Goal: Find contact information: Find contact information

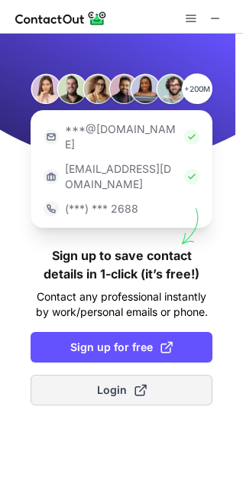
click at [135, 384] on span at bounding box center [141, 390] width 12 height 12
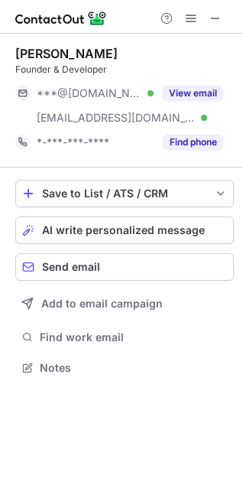
scroll to position [357, 243]
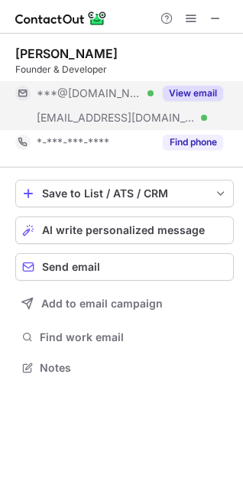
click at [142, 110] on div "***@honeypotfurniture.co.uk Verified" at bounding box center [84, 118] width 138 height 24
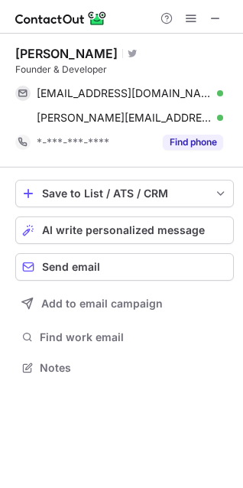
click at [224, 118] on div "lewis_c_p_hardy@yahoo.co.uk Verified Send email Copy lewis.hardy@honeypotfurnit…" at bounding box center [124, 105] width 219 height 49
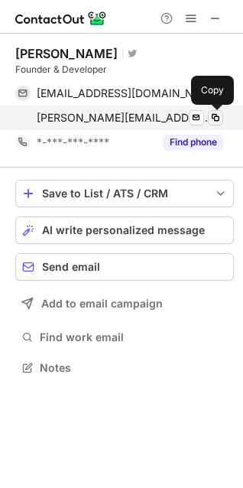
click at [220, 116] on span at bounding box center [216, 118] width 12 height 12
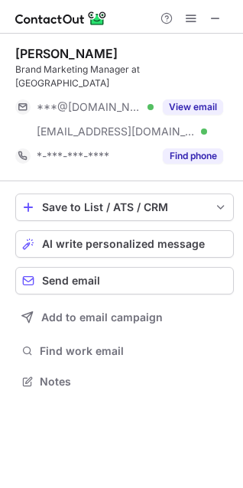
scroll to position [357, 243]
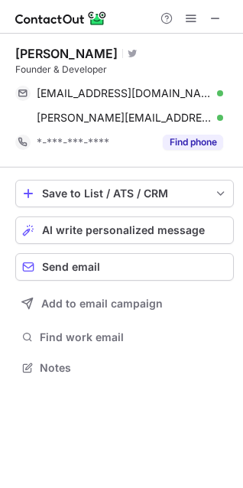
scroll to position [357, 243]
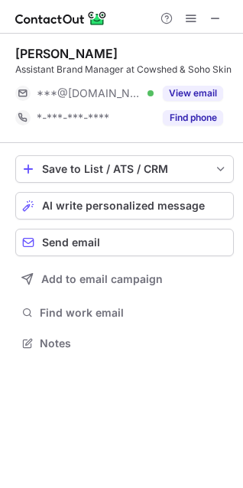
scroll to position [333, 243]
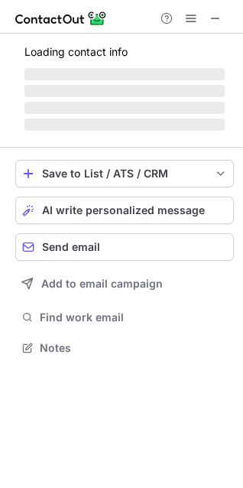
scroll to position [347, 243]
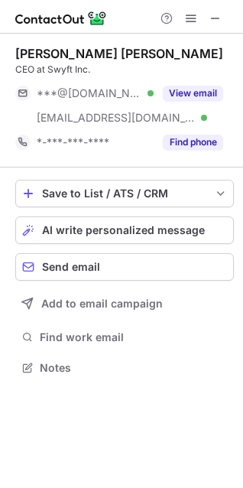
scroll to position [357, 243]
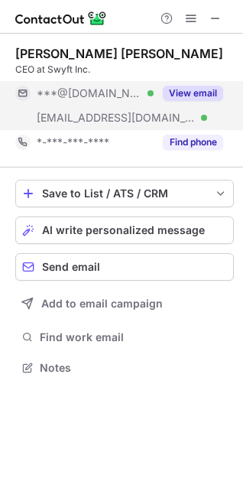
click at [158, 96] on div "View email" at bounding box center [189, 93] width 70 height 24
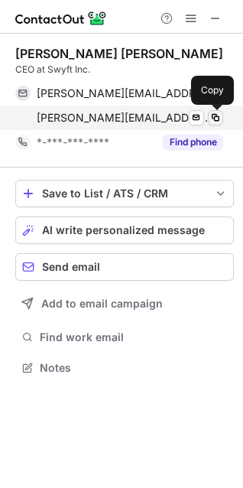
click at [217, 119] on span at bounding box center [216, 118] width 12 height 12
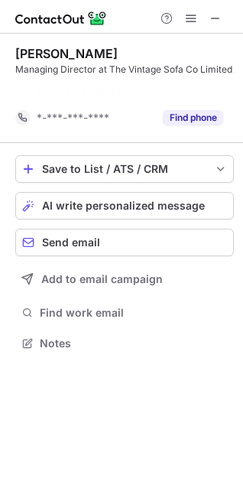
scroll to position [308, 243]
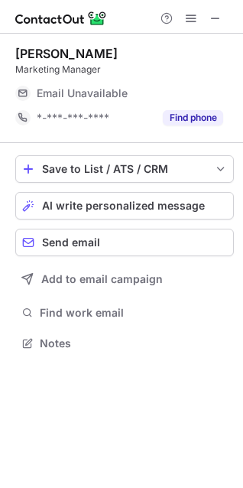
scroll to position [337, 243]
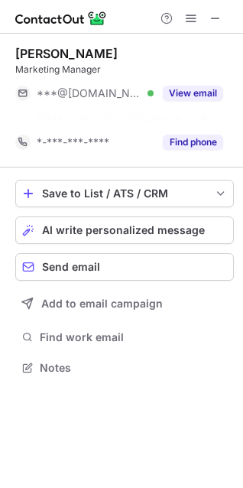
scroll to position [333, 243]
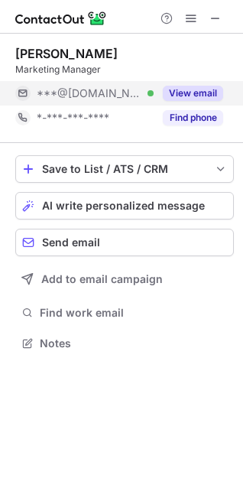
click at [132, 104] on div "***@gmail.com Verified" at bounding box center [84, 93] width 138 height 24
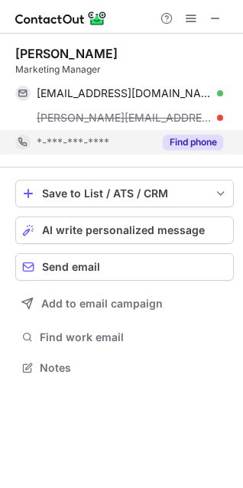
scroll to position [357, 243]
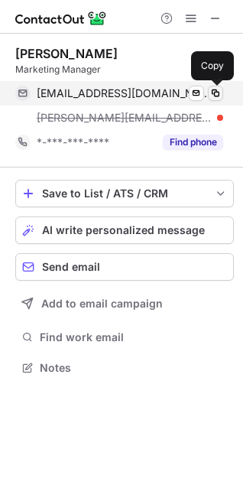
click at [217, 93] on span at bounding box center [216, 93] width 12 height 12
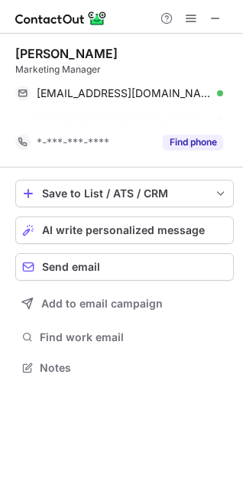
scroll to position [333, 243]
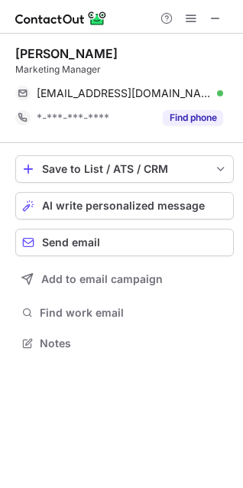
click at [207, 27] on div at bounding box center [191, 18] width 73 height 18
click at [207, 18] on button at bounding box center [216, 18] width 18 height 18
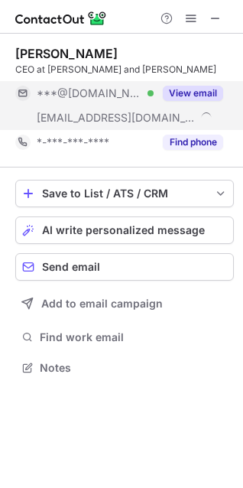
scroll to position [357, 243]
click at [148, 101] on div "***@[DOMAIN_NAME] Verified" at bounding box center [84, 93] width 138 height 24
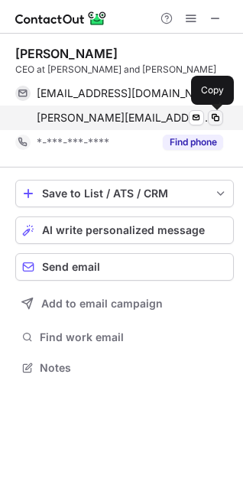
click at [220, 115] on span at bounding box center [216, 118] width 12 height 12
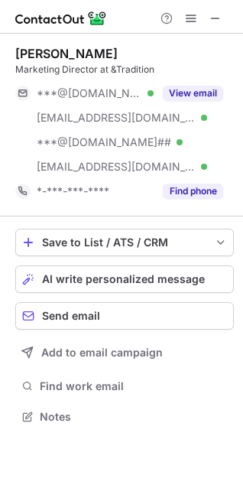
scroll to position [406, 243]
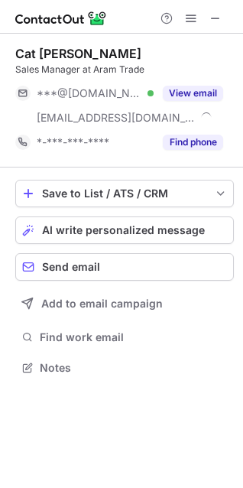
scroll to position [357, 243]
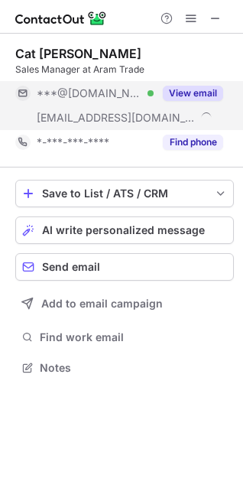
click at [58, 84] on div "***@gmail.com Verified" at bounding box center [84, 93] width 138 height 24
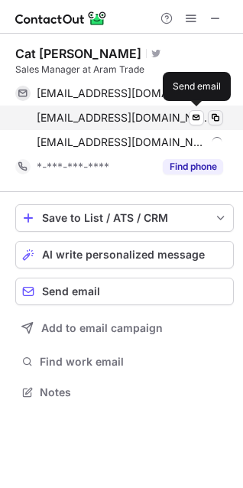
click at [215, 117] on span at bounding box center [216, 118] width 12 height 12
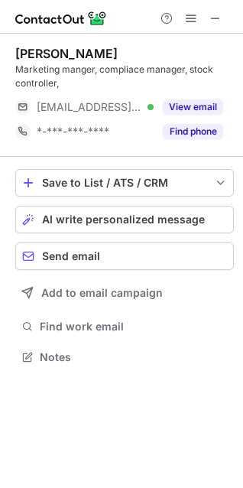
scroll to position [347, 243]
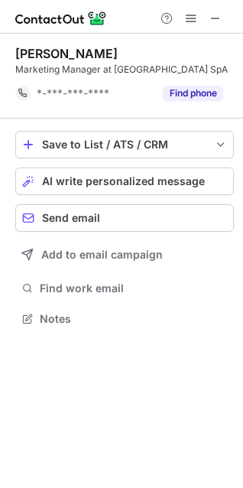
scroll to position [308, 243]
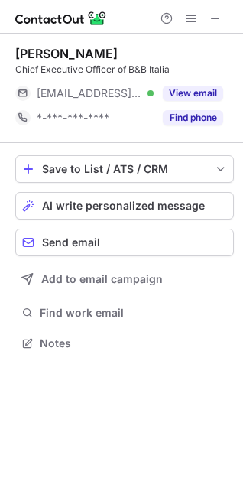
scroll to position [333, 243]
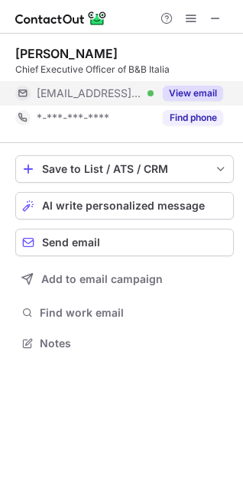
click at [161, 96] on div "View email" at bounding box center [189, 93] width 70 height 24
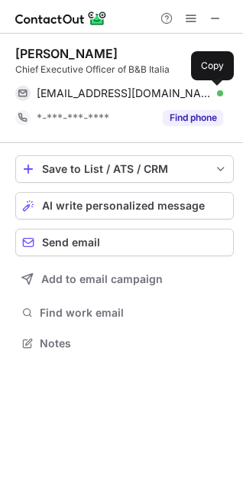
click at [217, 94] on span at bounding box center [216, 93] width 12 height 12
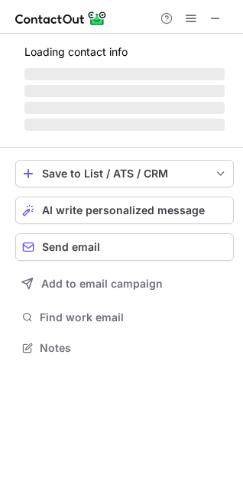
scroll to position [333, 243]
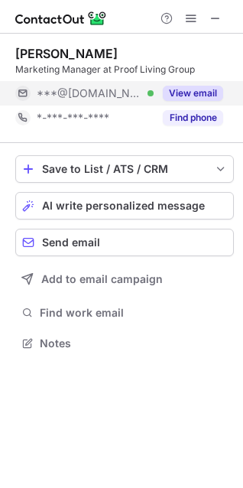
click at [164, 93] on button "View email" at bounding box center [193, 93] width 60 height 15
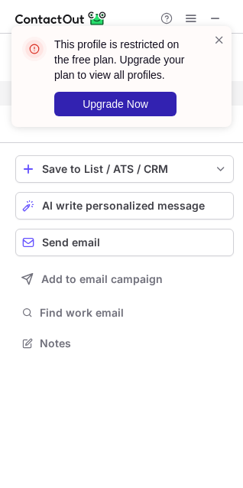
click at [213, 95] on div "This profile is restricted on the free plan. Upgrade your plan to view all prof…" at bounding box center [121, 76] width 220 height 101
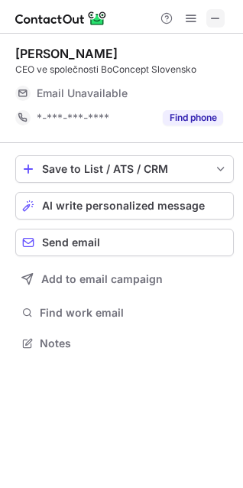
click at [220, 24] on span at bounding box center [216, 18] width 12 height 12
drag, startPoint x: 220, startPoint y: 27, endPoint x: 233, endPoint y: 135, distance: 108.8
click at [233, 135] on div "[PERSON_NAME] CEO ve společnosti BoConcept Slovensko Email Unavailable Email ad…" at bounding box center [124, 88] width 219 height 109
click at [225, 48] on div "[PERSON_NAME]" at bounding box center [124, 53] width 219 height 15
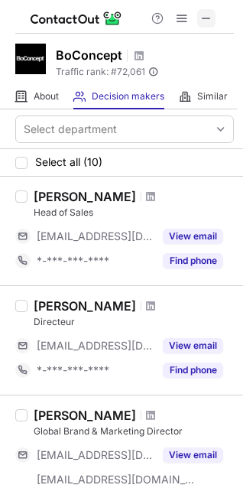
click at [204, 16] on span at bounding box center [206, 18] width 12 height 12
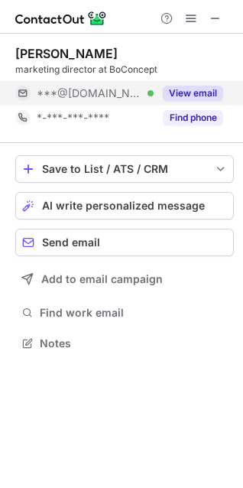
click at [168, 98] on button "View email" at bounding box center [193, 93] width 60 height 15
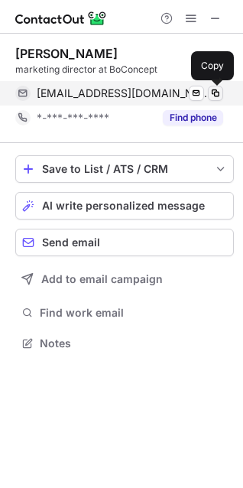
click at [214, 93] on span at bounding box center [216, 93] width 12 height 12
click at [212, 86] on button at bounding box center [215, 93] width 15 height 15
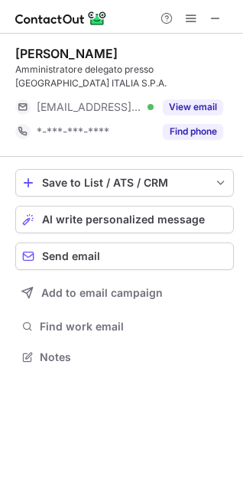
scroll to position [347, 243]
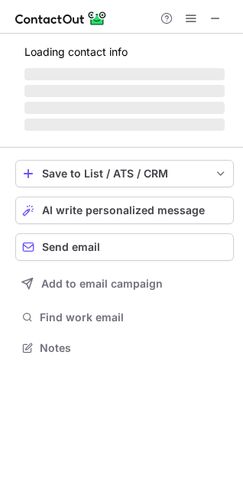
scroll to position [357, 243]
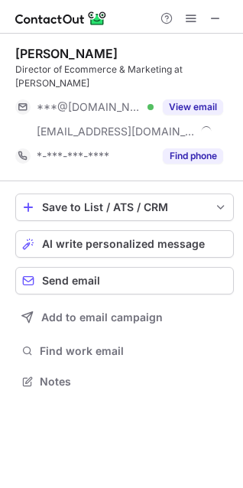
scroll to position [371, 243]
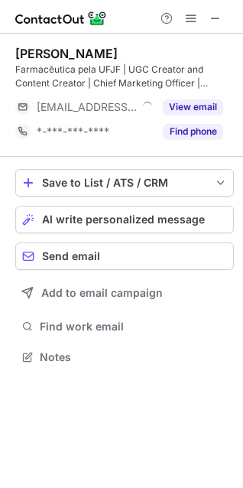
scroll to position [347, 243]
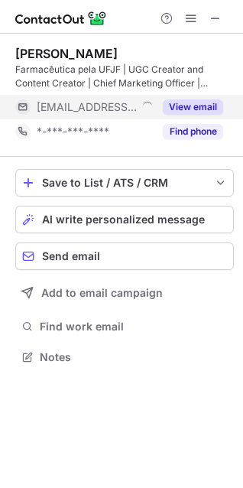
click at [124, 99] on div "***@sofa.com" at bounding box center [84, 107] width 138 height 24
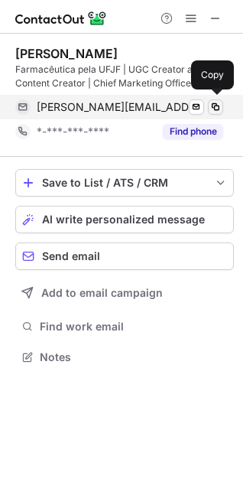
click at [209, 111] on button at bounding box center [215, 106] width 15 height 15
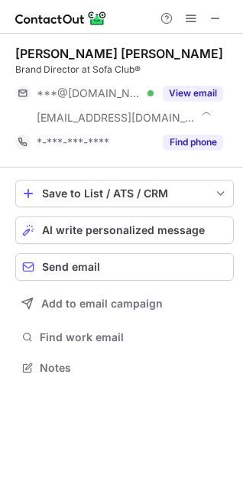
scroll to position [357, 243]
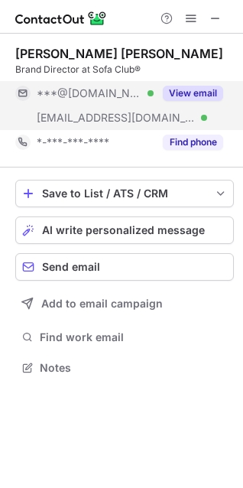
click at [19, 111] on div "[EMAIL_ADDRESS][DOMAIN_NAME] Verified" at bounding box center [84, 118] width 138 height 24
click at [182, 103] on div "***@[DOMAIN_NAME]" at bounding box center [119, 93] width 208 height 24
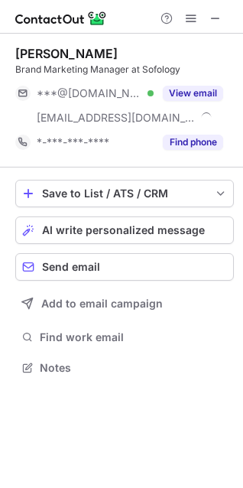
scroll to position [357, 243]
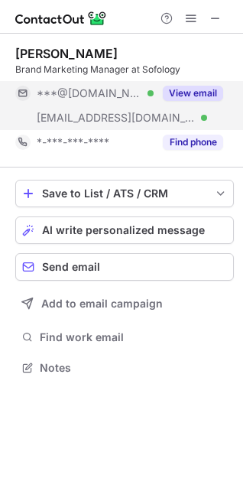
click at [178, 105] on div "View email" at bounding box center [189, 93] width 70 height 24
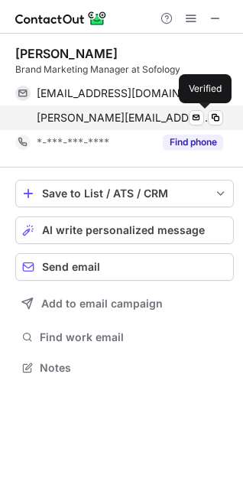
click at [217, 115] on div at bounding box center [220, 118] width 6 height 6
click at [211, 116] on span at bounding box center [216, 118] width 12 height 12
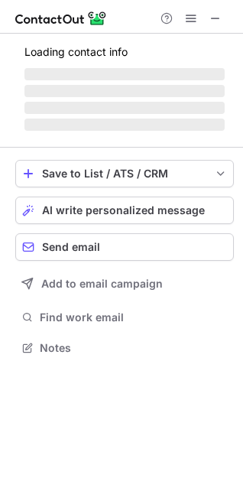
scroll to position [347, 243]
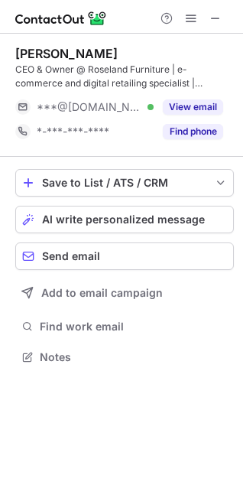
scroll to position [347, 243]
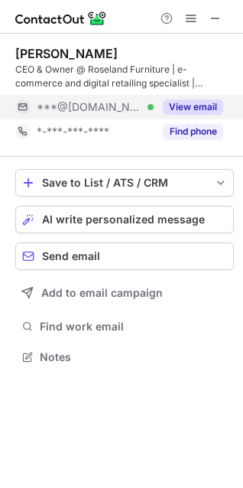
click at [87, 118] on div "***@gmail.com Verified" at bounding box center [84, 107] width 138 height 24
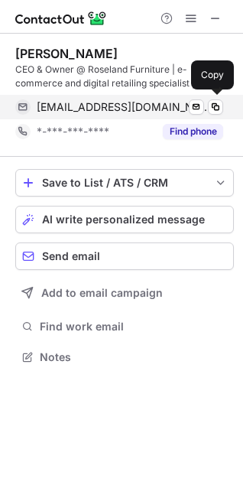
click at [206, 107] on div "tristanlynch@gmail.com Verified" at bounding box center [130, 107] width 187 height 14
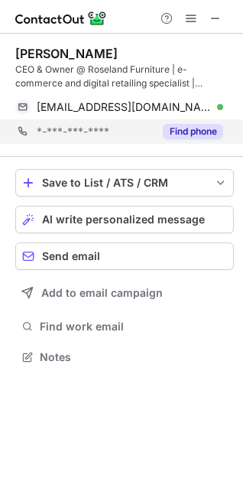
click at [227, 122] on div "*-***-***-**** Find phone" at bounding box center [124, 131] width 219 height 24
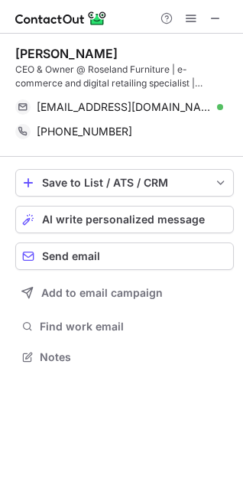
scroll to position [347, 243]
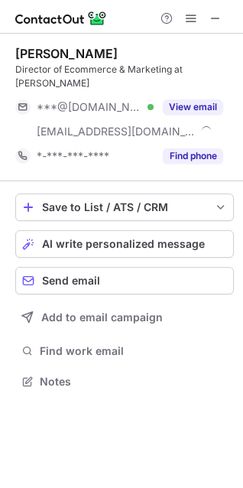
scroll to position [371, 243]
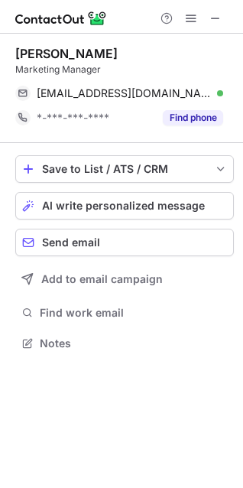
scroll to position [333, 243]
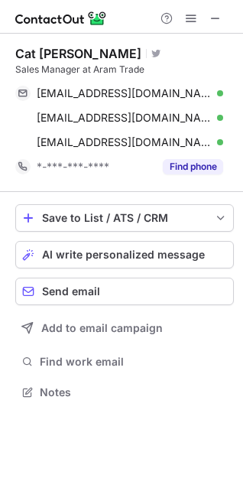
scroll to position [382, 243]
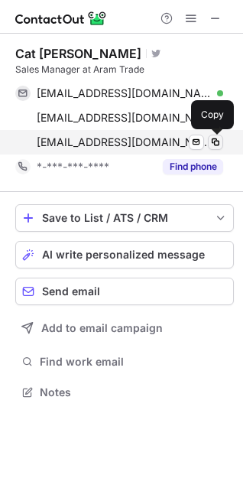
click at [214, 146] on span at bounding box center [216, 142] width 12 height 12
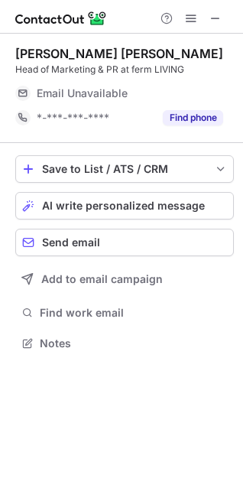
scroll to position [333, 243]
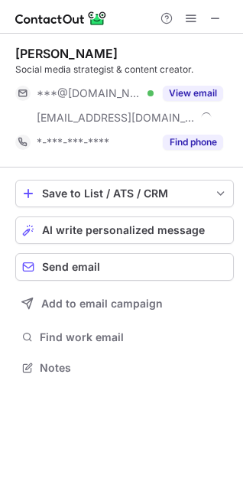
scroll to position [357, 243]
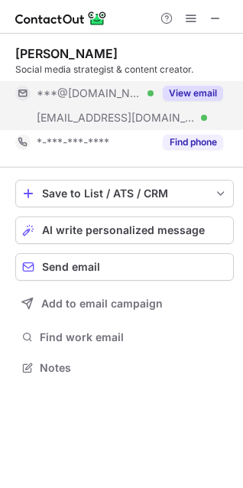
click at [190, 94] on button "View email" at bounding box center [193, 93] width 60 height 15
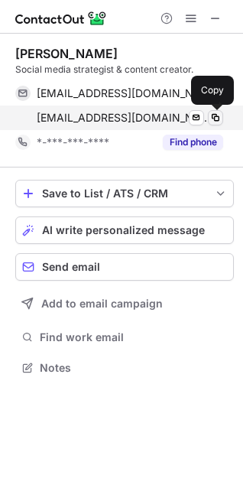
click at [215, 114] on span at bounding box center [216, 118] width 12 height 12
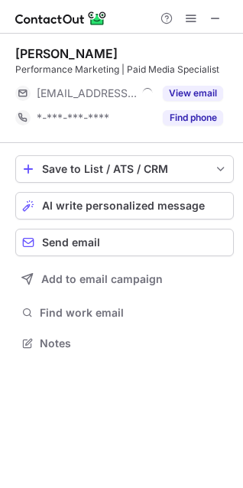
scroll to position [333, 243]
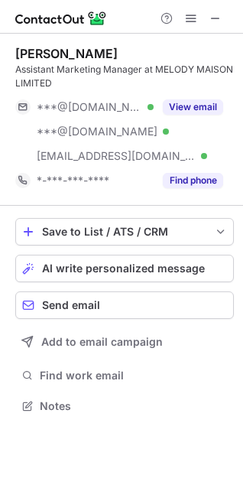
scroll to position [396, 243]
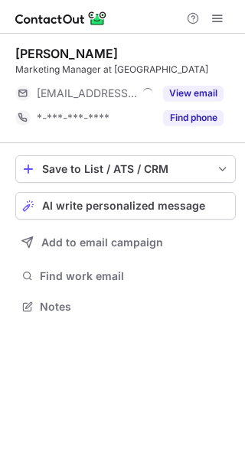
scroll to position [296, 245]
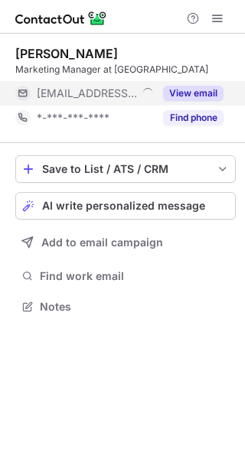
click at [174, 86] on button "View email" at bounding box center [193, 93] width 60 height 15
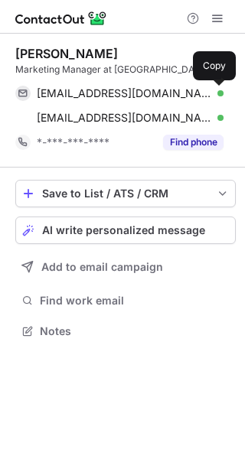
scroll to position [321, 245]
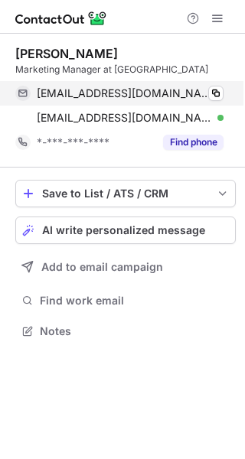
click at [223, 99] on div "deep.singh@surya.com Verified Copy" at bounding box center [119, 93] width 208 height 24
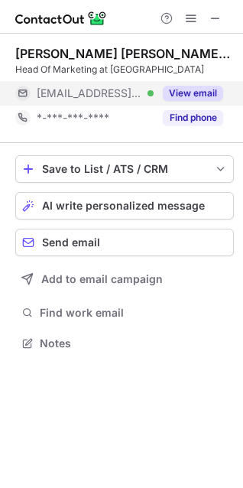
scroll to position [333, 243]
click at [134, 98] on div "***@live.dk Verified" at bounding box center [95, 93] width 117 height 14
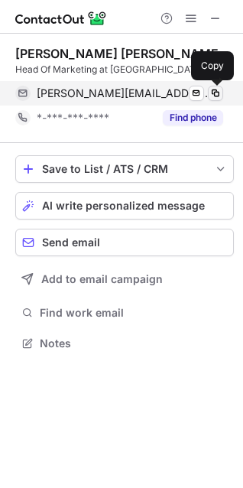
click at [212, 88] on span at bounding box center [216, 93] width 12 height 12
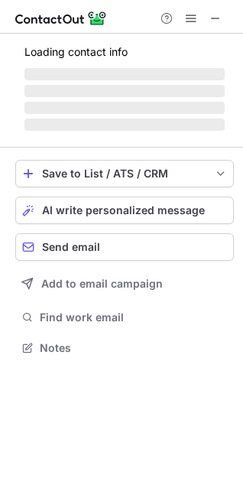
scroll to position [371, 243]
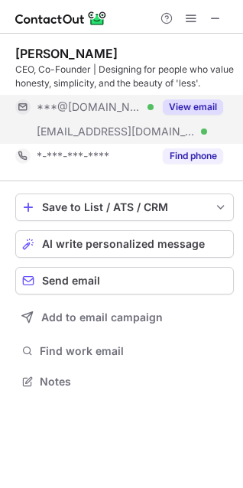
click at [157, 99] on div "View email" at bounding box center [189, 107] width 70 height 24
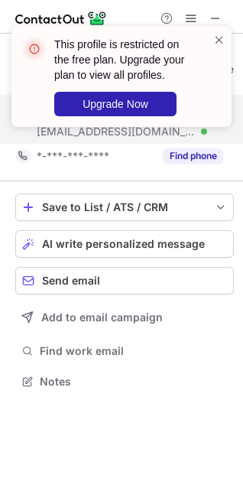
click at [211, 45] on div "This profile is restricted on the free plan. Upgrade your plan to view all prof…" at bounding box center [116, 76] width 196 height 89
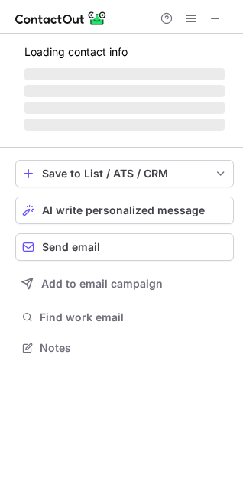
scroll to position [337, 243]
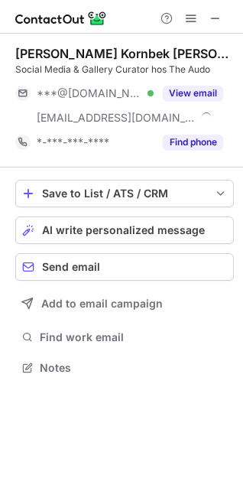
scroll to position [357, 243]
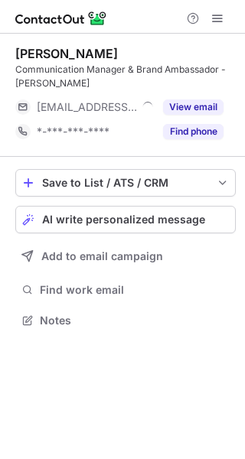
scroll to position [310, 245]
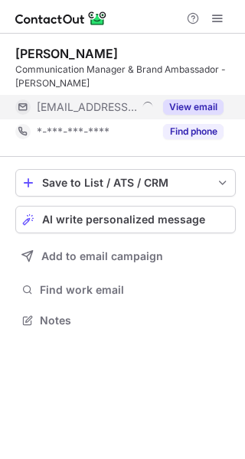
click at [130, 95] on div "[EMAIL_ADDRESS][DOMAIN_NAME]" at bounding box center [84, 107] width 138 height 24
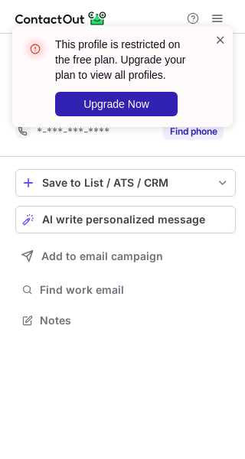
click at [216, 35] on span at bounding box center [220, 39] width 12 height 15
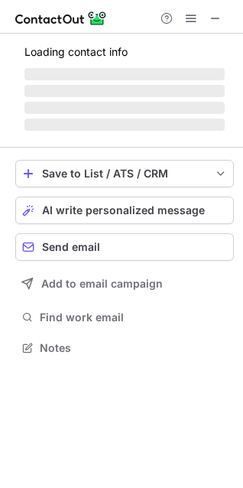
scroll to position [357, 243]
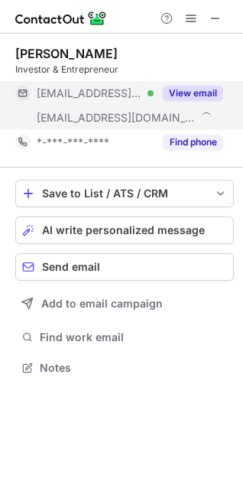
click at [114, 103] on div "***@maccgroup.dk Verified" at bounding box center [84, 93] width 138 height 24
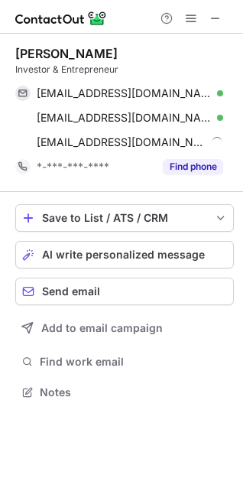
scroll to position [382, 243]
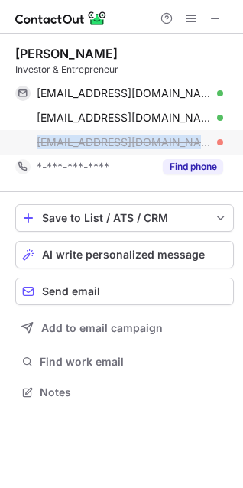
drag, startPoint x: 201, startPoint y: 143, endPoint x: 31, endPoint y: 145, distance: 169.9
click at [31, 145] on div "christian@formarkivet.com" at bounding box center [119, 142] width 208 height 24
copy span "christian@formarkivet.com"
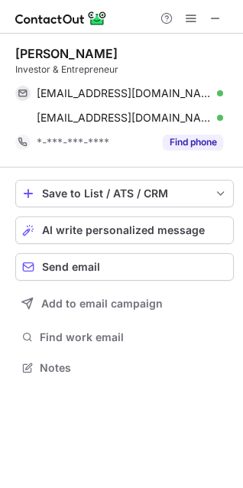
scroll to position [357, 243]
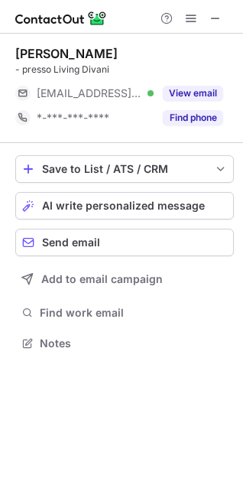
scroll to position [333, 243]
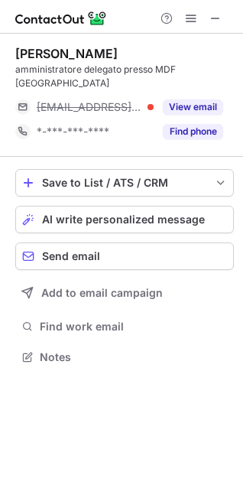
scroll to position [333, 243]
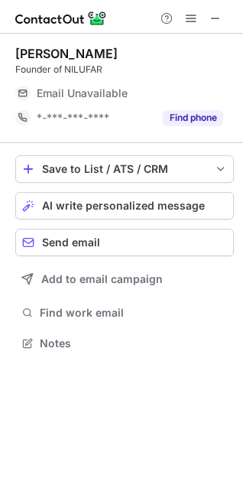
scroll to position [333, 243]
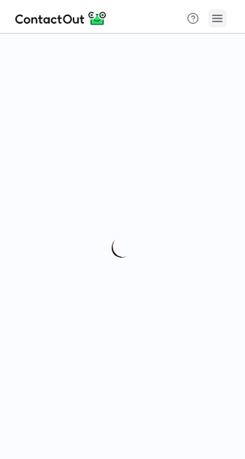
click at [211, 19] on span at bounding box center [217, 18] width 12 height 12
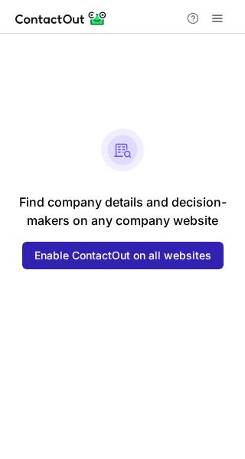
click at [222, 28] on div "Help & Support" at bounding box center [122, 17] width 245 height 34
click at [205, 26] on div "Help & Support" at bounding box center [205, 18] width 49 height 18
click at [216, 20] on span at bounding box center [217, 18] width 12 height 12
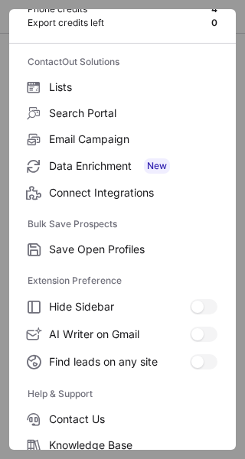
scroll to position [178, 0]
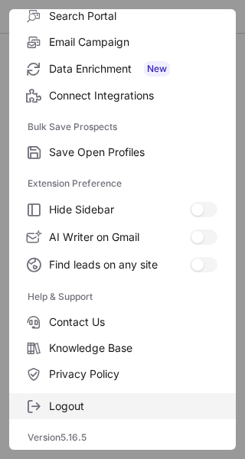
click at [80, 412] on span "Logout" at bounding box center [133, 406] width 168 height 14
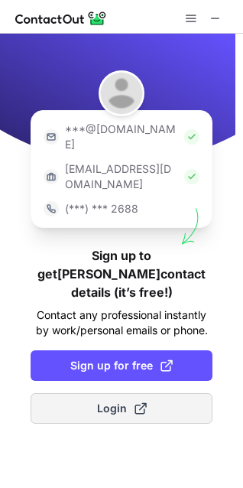
click at [114, 401] on span "Login" at bounding box center [122, 408] width 50 height 15
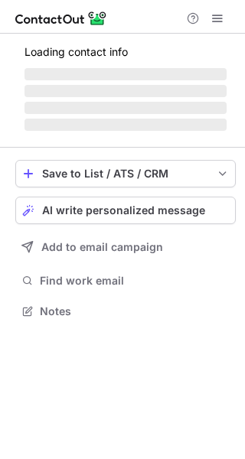
scroll to position [310, 245]
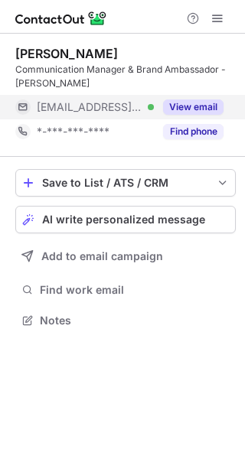
click at [179, 100] on button "View email" at bounding box center [193, 106] width 60 height 15
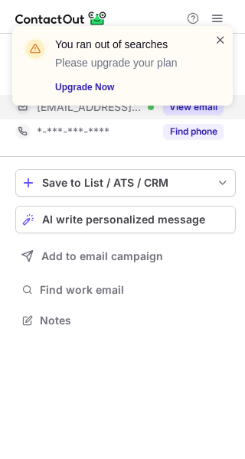
click at [221, 35] on span at bounding box center [220, 39] width 12 height 15
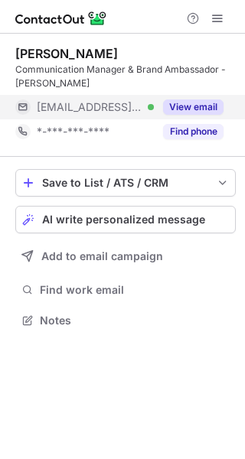
click at [217, 20] on div "You ran out of searches Please upgrade your plan Upgrade Now" at bounding box center [122, 26] width 245 height 31
click at [217, 19] on span at bounding box center [217, 18] width 12 height 12
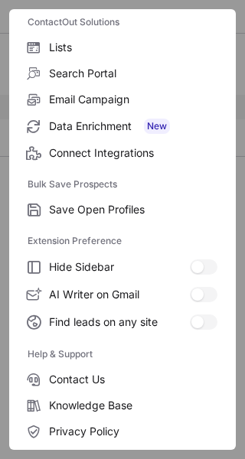
scroll to position [178, 0]
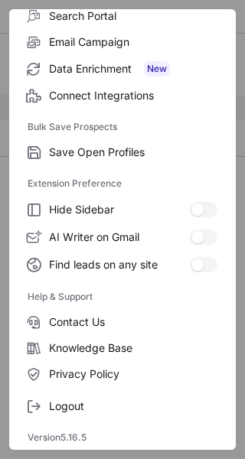
click at [240, 276] on div "Free Plan Email credits 95 Phone credits 5 Export credits left 5 ContactOut Sol…" at bounding box center [122, 229] width 245 height 459
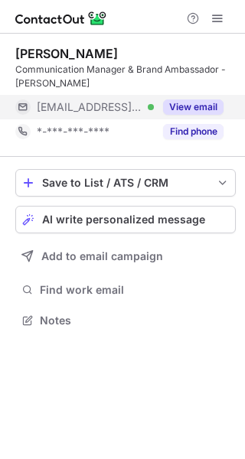
click at [174, 99] on div "View email" at bounding box center [189, 107] width 70 height 24
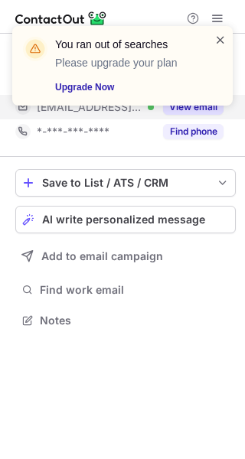
click at [217, 46] on span at bounding box center [220, 39] width 12 height 15
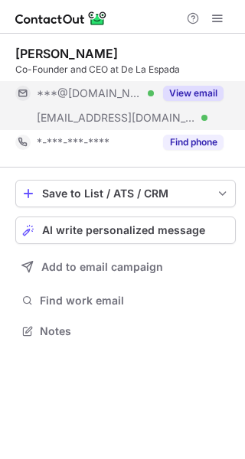
scroll to position [321, 245]
click at [144, 98] on div "***@gmail.com Verified" at bounding box center [95, 93] width 117 height 14
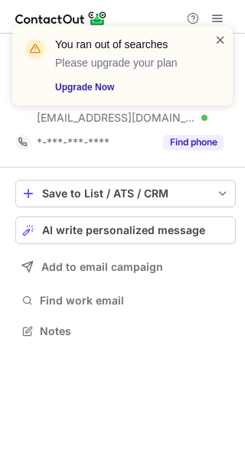
click at [223, 43] on span at bounding box center [220, 39] width 12 height 15
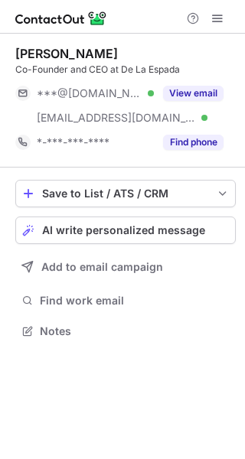
click at [212, 21] on div "You ran out of searches Please upgrade your plan Upgrade Now" at bounding box center [122, 26] width 245 height 31
click at [213, 21] on span at bounding box center [217, 18] width 12 height 12
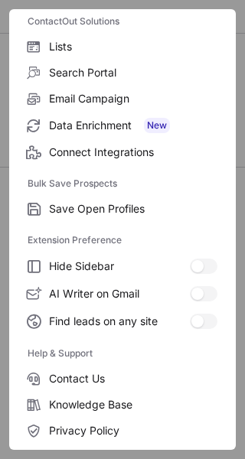
scroll to position [178, 0]
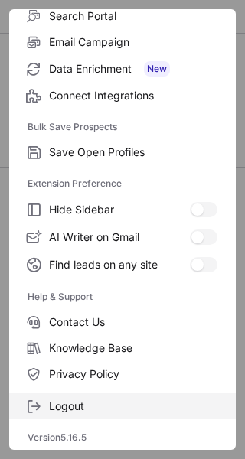
click at [65, 406] on span "Logout" at bounding box center [133, 406] width 168 height 14
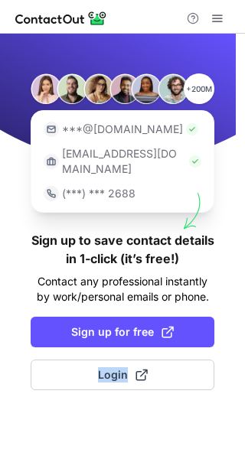
click at [65, 406] on div "+200M ***@gmail.com ***@company.com (***) *** 2688 Sign up to save contact deta…" at bounding box center [122, 246] width 245 height 425
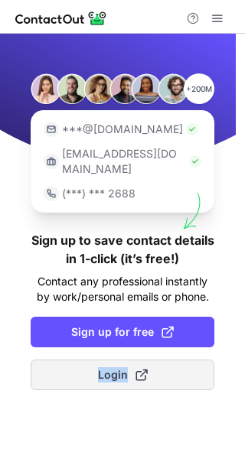
click at [105, 367] on span "Login" at bounding box center [123, 374] width 50 height 15
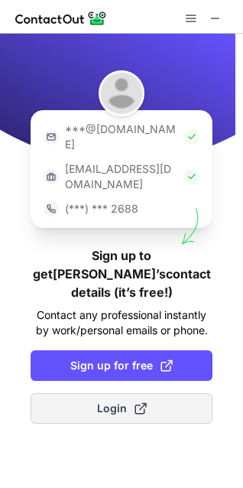
click at [97, 401] on span "Login" at bounding box center [122, 408] width 50 height 15
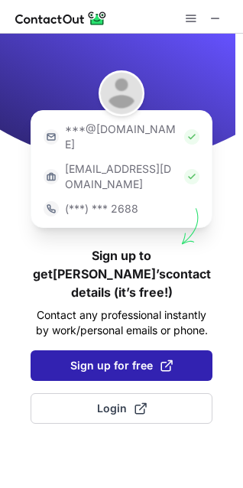
click at [111, 350] on button "Sign up for free" at bounding box center [122, 365] width 182 height 31
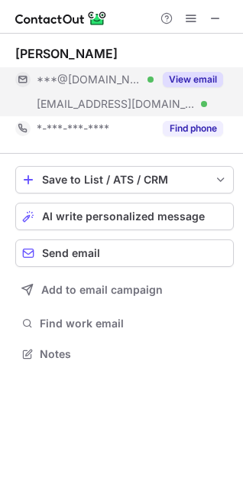
scroll to position [344, 243]
click at [109, 105] on span "***@delaespada.com" at bounding box center [116, 104] width 159 height 14
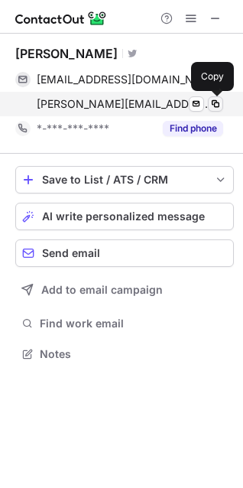
click at [213, 108] on span at bounding box center [216, 104] width 12 height 12
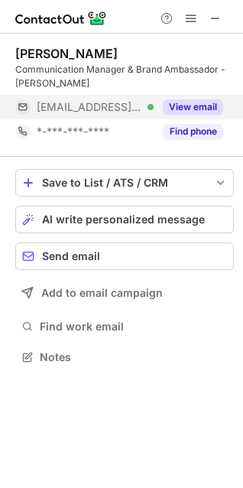
scroll to position [347, 243]
click at [128, 97] on div "***@bolzan.com Verified" at bounding box center [84, 107] width 138 height 24
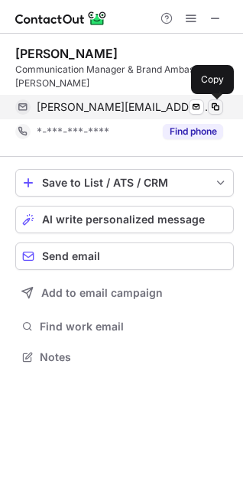
click at [220, 106] on span at bounding box center [216, 107] width 12 height 12
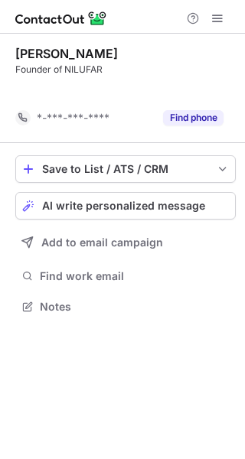
scroll to position [272, 245]
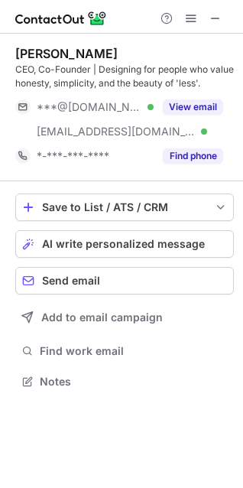
scroll to position [371, 243]
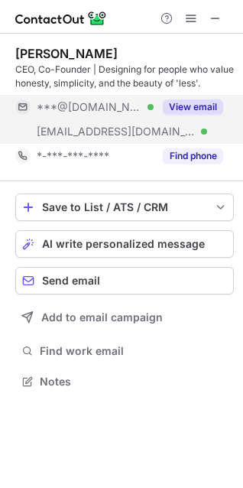
click at [159, 113] on div "View email" at bounding box center [189, 107] width 70 height 24
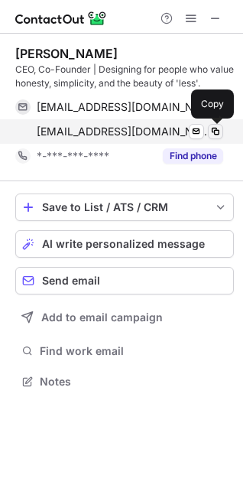
click at [210, 125] on button at bounding box center [215, 131] width 15 height 15
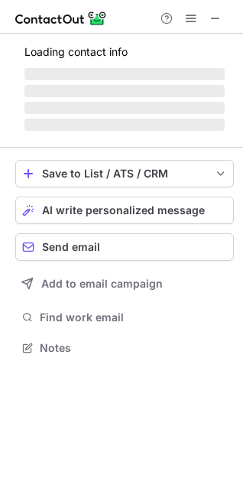
scroll to position [371, 243]
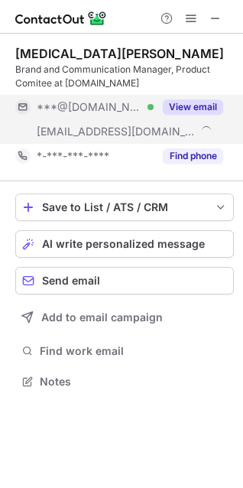
click at [129, 106] on div "***@gmail.com Verified" at bounding box center [95, 107] width 117 height 14
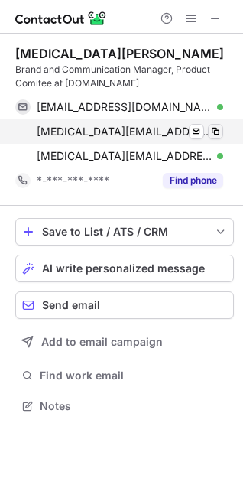
scroll to position [396, 243]
click at [217, 131] on span at bounding box center [216, 131] width 12 height 12
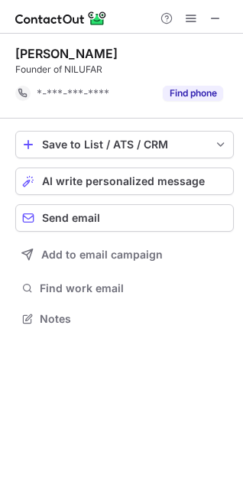
scroll to position [308, 243]
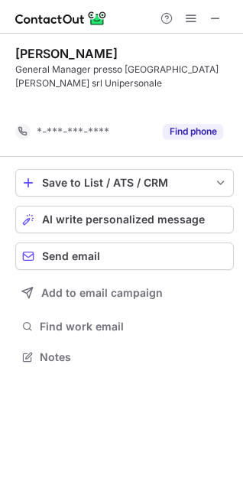
scroll to position [308, 243]
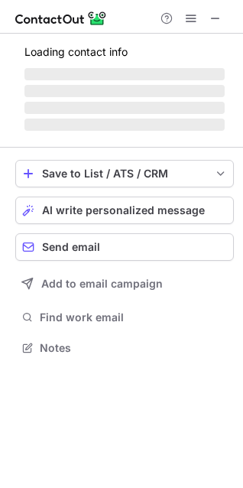
scroll to position [333, 243]
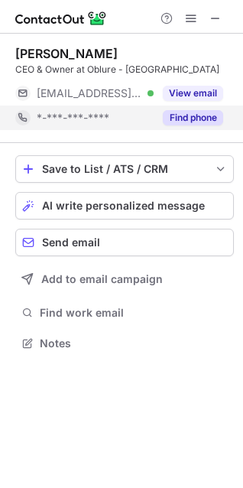
click at [74, 106] on div "*-***-***-****" at bounding box center [84, 118] width 138 height 24
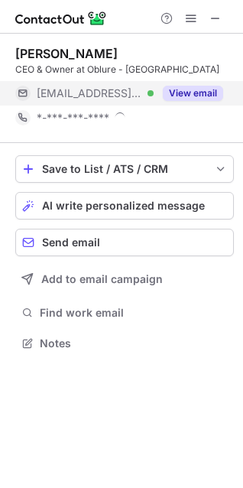
click at [74, 89] on span "***@oblure.com" at bounding box center [90, 93] width 106 height 14
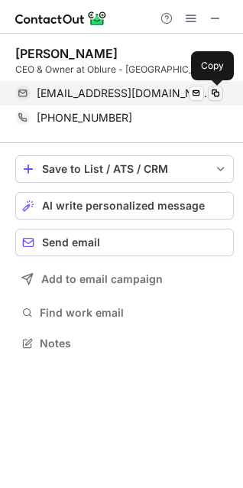
click at [218, 95] on span at bounding box center [216, 93] width 12 height 12
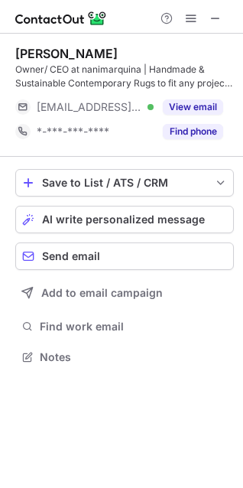
scroll to position [347, 243]
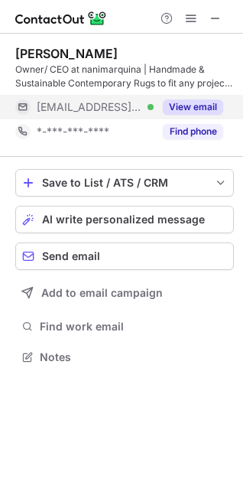
click at [122, 109] on span "[EMAIL_ADDRESS][DOMAIN_NAME]" at bounding box center [90, 107] width 106 height 14
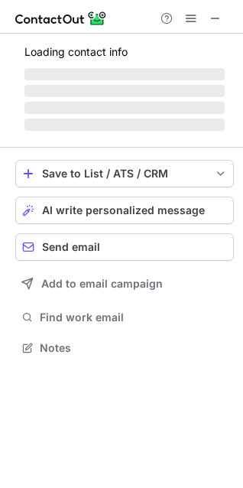
scroll to position [333, 243]
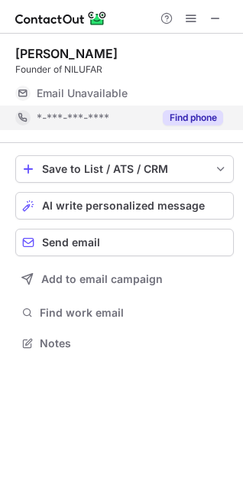
click at [140, 115] on div "*-***-***-****" at bounding box center [95, 118] width 117 height 14
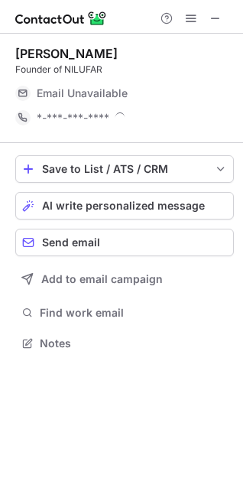
click at [213, 35] on div "Nazanin Yachar Founder of NILUFAR Email Unavailable Email address *-***-***-****" at bounding box center [124, 88] width 219 height 109
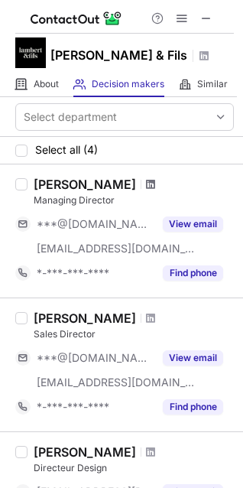
click at [146, 184] on span at bounding box center [150, 184] width 9 height 12
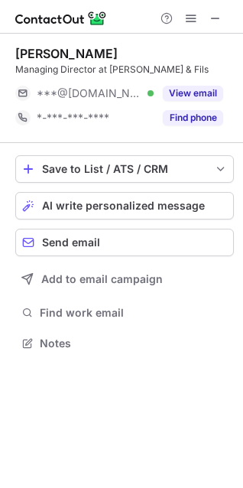
scroll to position [333, 243]
click at [98, 61] on div "Tanya Anvar Managing Director at Lambert & Fils" at bounding box center [124, 61] width 219 height 31
click at [97, 80] on div "Tanya Anvar Managing Director at Lambert & Fils ***@hotmail.com Verified View e…" at bounding box center [124, 88] width 219 height 84
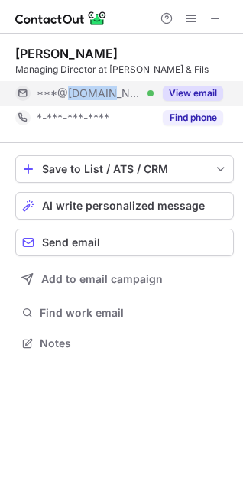
click at [97, 81] on div "***@hotmail.com Verified" at bounding box center [84, 93] width 138 height 24
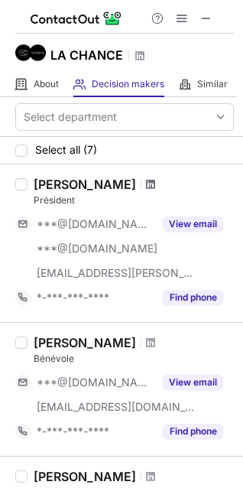
click at [146, 188] on span at bounding box center [150, 184] width 9 height 12
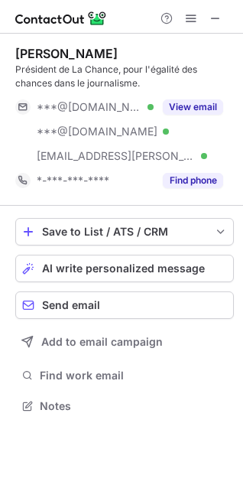
scroll to position [396, 243]
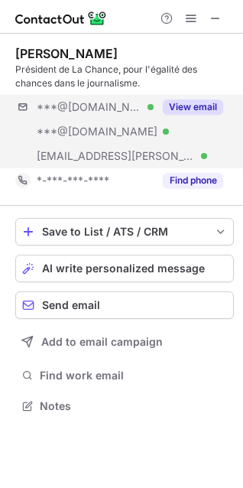
click at [170, 124] on div "***@[DOMAIN_NAME] Verified ***@[DOMAIN_NAME] Verified [EMAIL_ADDRESS][PERSON_NA…" at bounding box center [124, 131] width 219 height 73
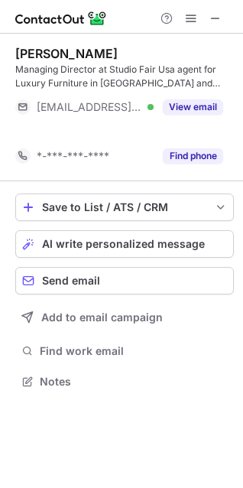
scroll to position [347, 243]
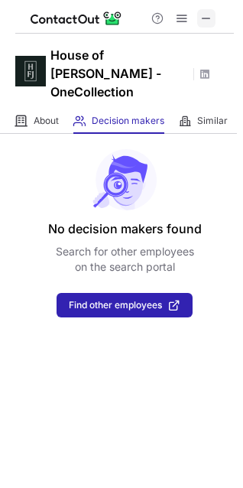
click at [212, 12] on span at bounding box center [206, 18] width 12 height 12
click at [205, 18] on span at bounding box center [206, 18] width 12 height 12
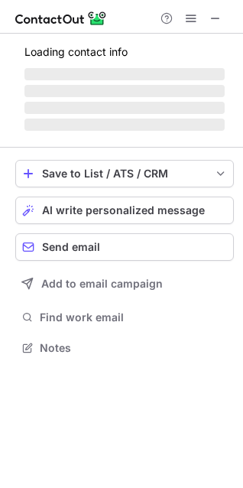
scroll to position [371, 243]
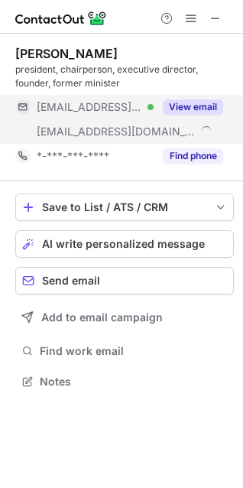
click at [174, 103] on button "View email" at bounding box center [193, 106] width 60 height 15
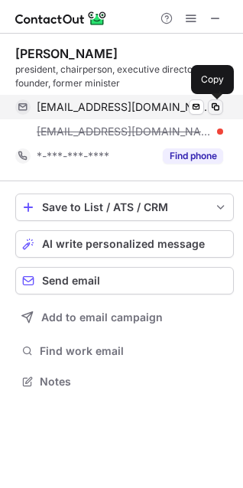
click at [217, 105] on span at bounding box center [216, 107] width 12 height 12
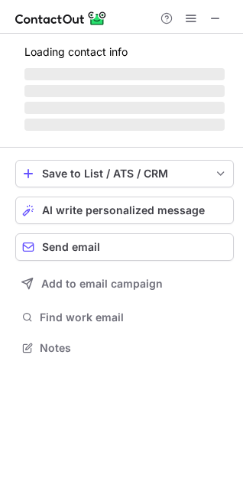
scroll to position [333, 243]
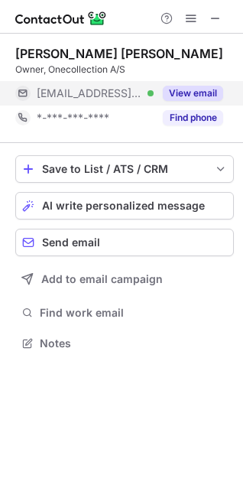
click at [171, 95] on button "View email" at bounding box center [193, 93] width 60 height 15
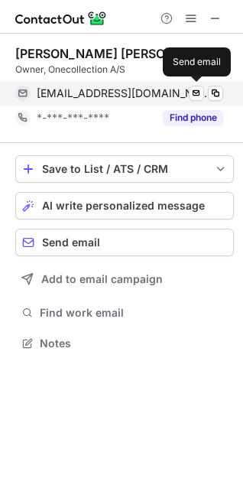
click at [212, 90] on span at bounding box center [216, 93] width 12 height 12
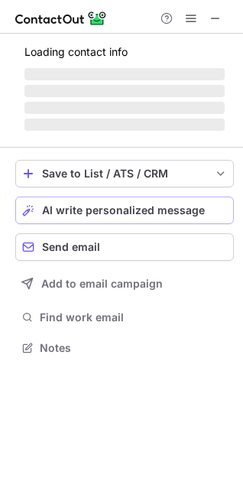
scroll to position [333, 243]
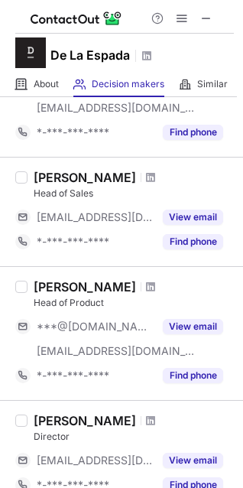
scroll to position [293, 0]
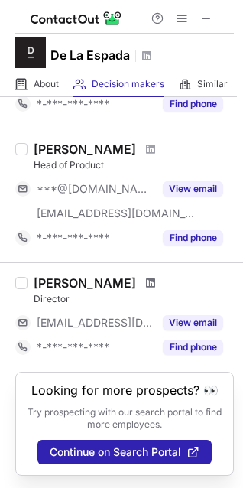
click at [155, 277] on span at bounding box center [150, 283] width 9 height 12
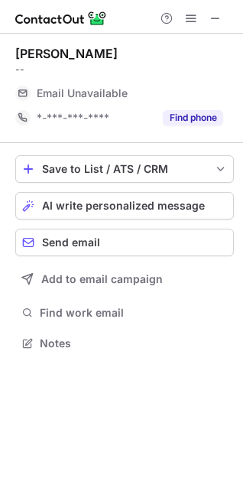
scroll to position [337, 243]
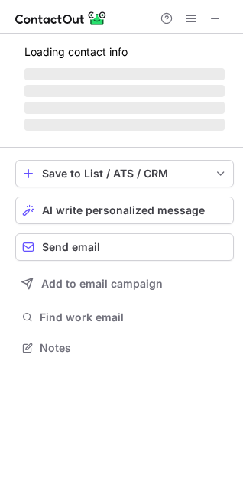
scroll to position [371, 243]
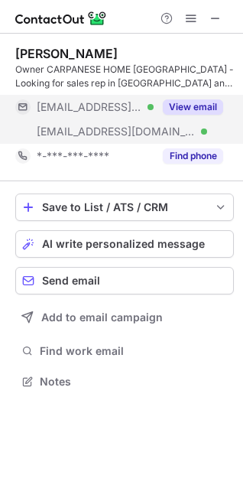
click at [93, 119] on div "[EMAIL_ADDRESS][DOMAIN_NAME] Verified" at bounding box center [84, 107] width 138 height 24
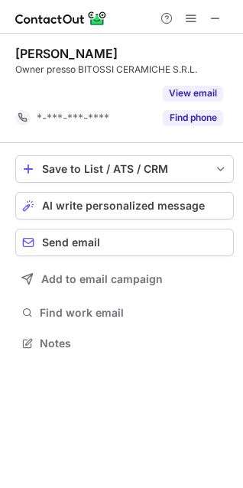
scroll to position [308, 243]
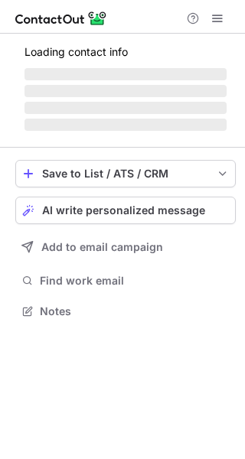
scroll to position [321, 245]
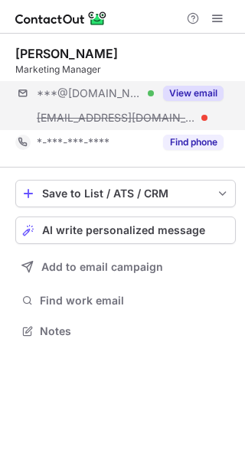
click at [164, 107] on div "***@gmail.com Verified ***@gracefavour.co.uk View email" at bounding box center [125, 105] width 220 height 49
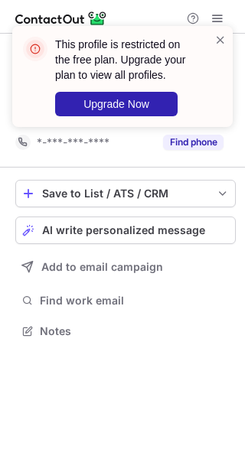
click at [226, 39] on div "This profile is restricted on the free plan. Upgrade your plan to view all prof…" at bounding box center [122, 76] width 220 height 101
click at [223, 45] on span at bounding box center [220, 39] width 12 height 15
